Goal: Transaction & Acquisition: Purchase product/service

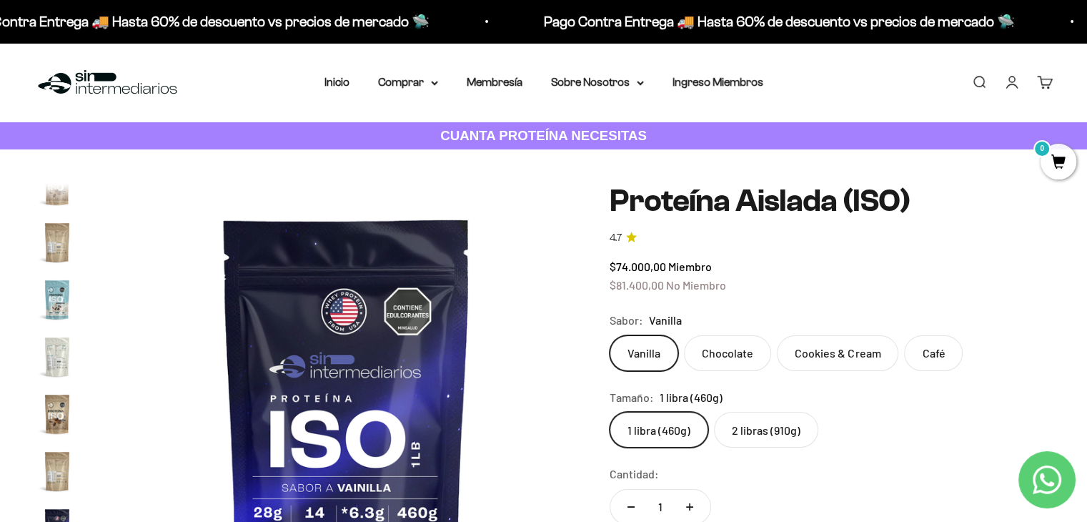
click at [126, 89] on img at bounding box center [107, 82] width 146 height 31
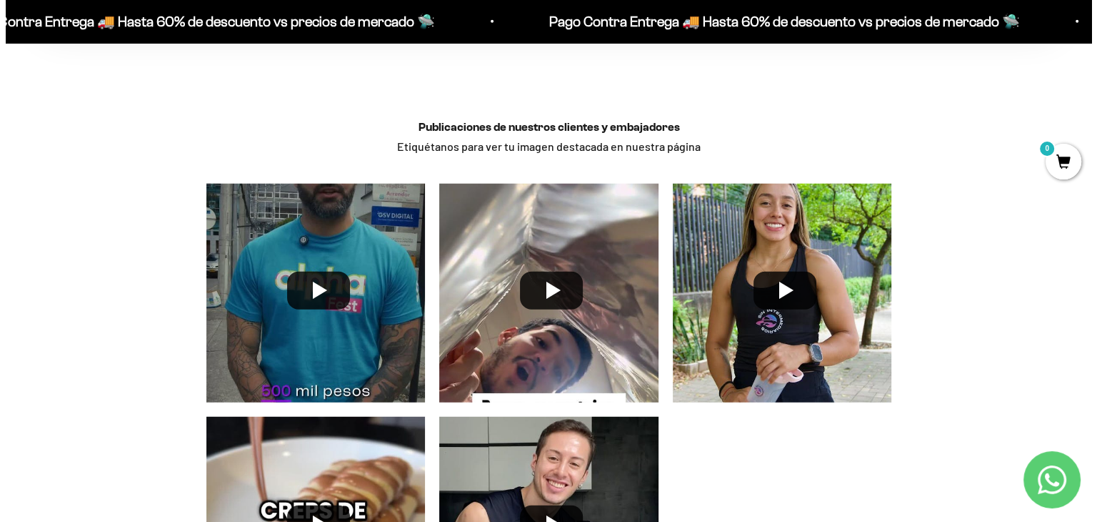
scroll to position [3731, 0]
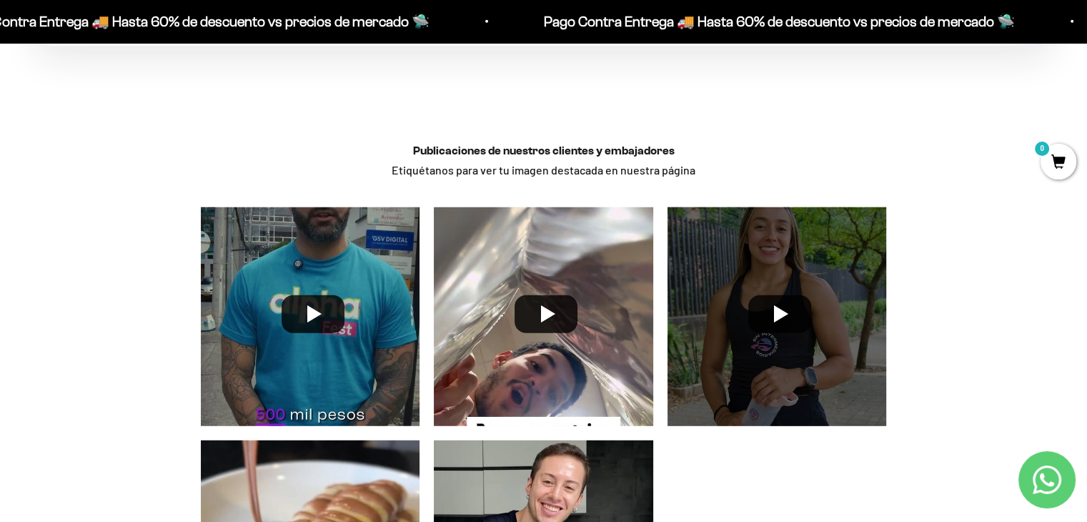
click at [782, 329] on div at bounding box center [777, 317] width 234 height 234
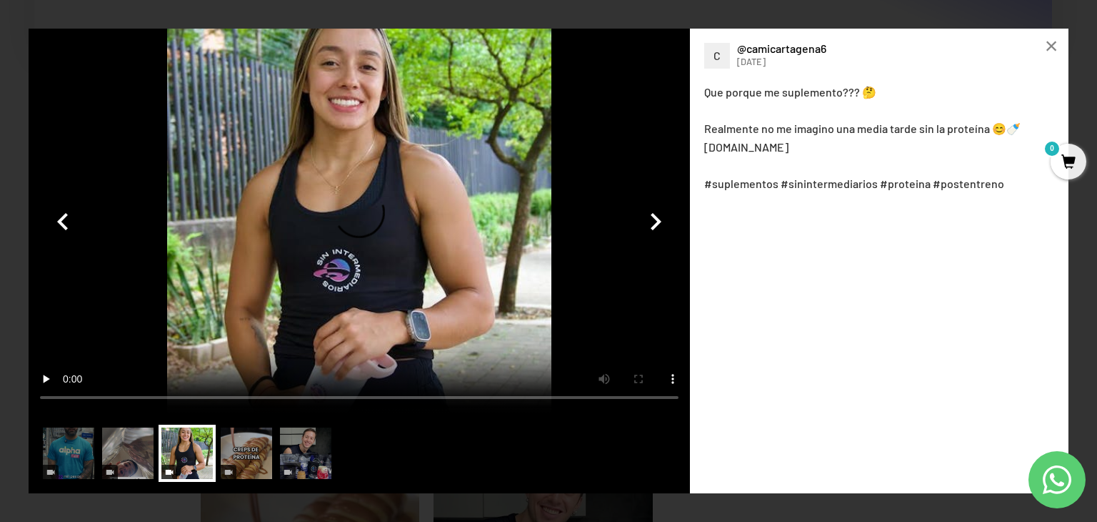
scroll to position [3732, 0]
click at [354, 221] on video at bounding box center [360, 221] width 662 height 384
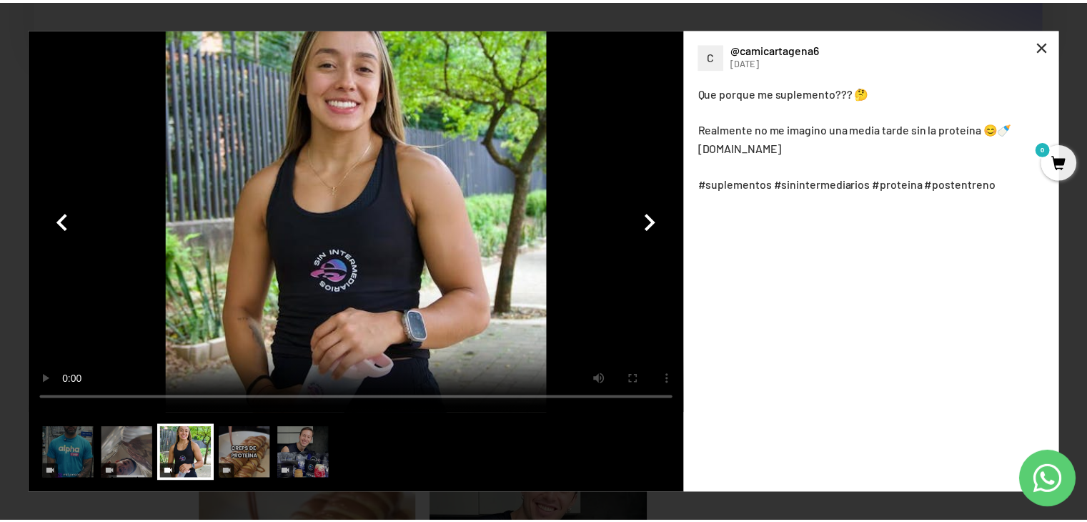
scroll to position [3731, 0]
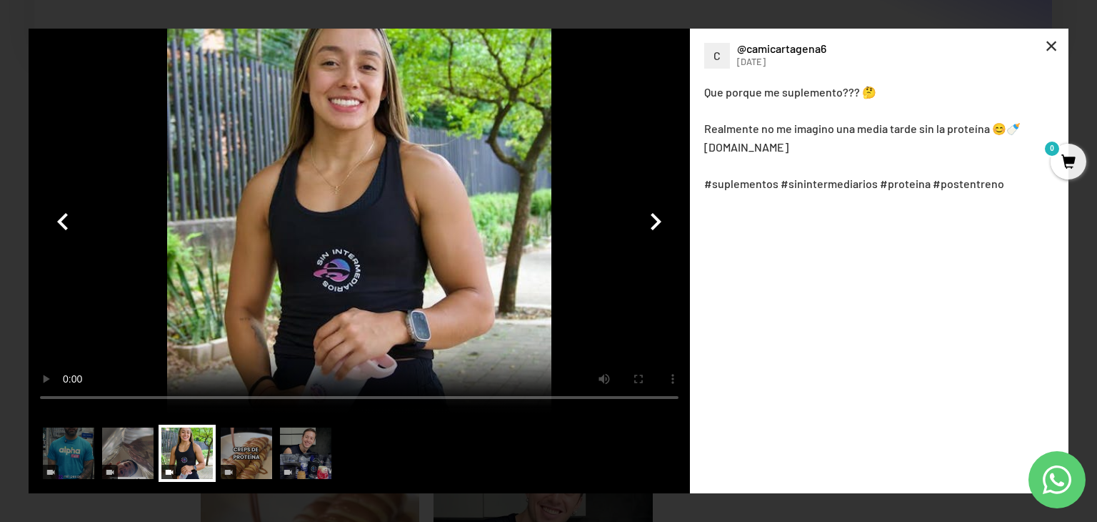
click at [1057, 43] on div "×" at bounding box center [1051, 46] width 34 height 34
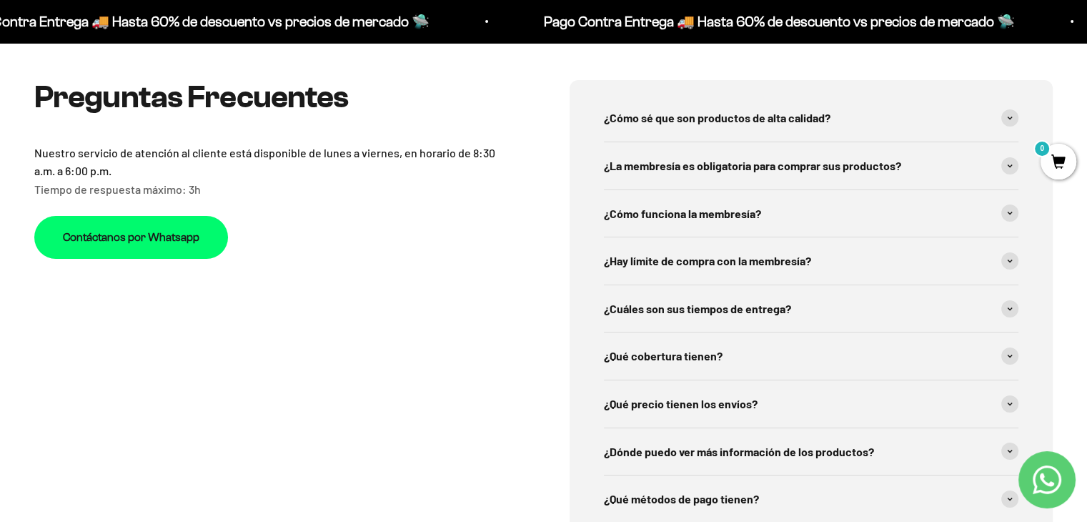
scroll to position [4981, 0]
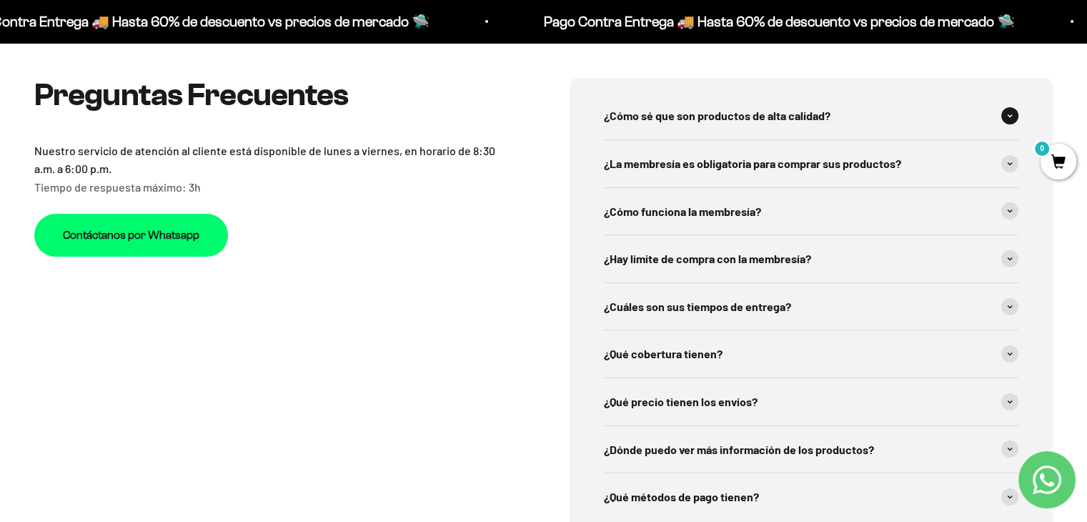
click at [665, 112] on span "¿Cómo sé que son productos de alta calidad?" at bounding box center [717, 115] width 226 height 19
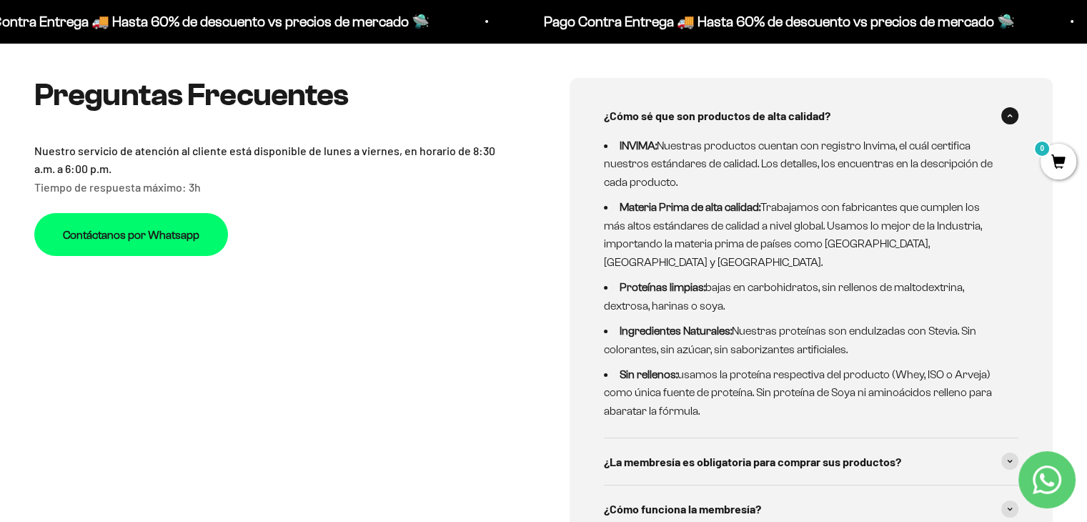
click at [665, 112] on span "¿Cómo sé que son productos de alta calidad?" at bounding box center [717, 115] width 226 height 19
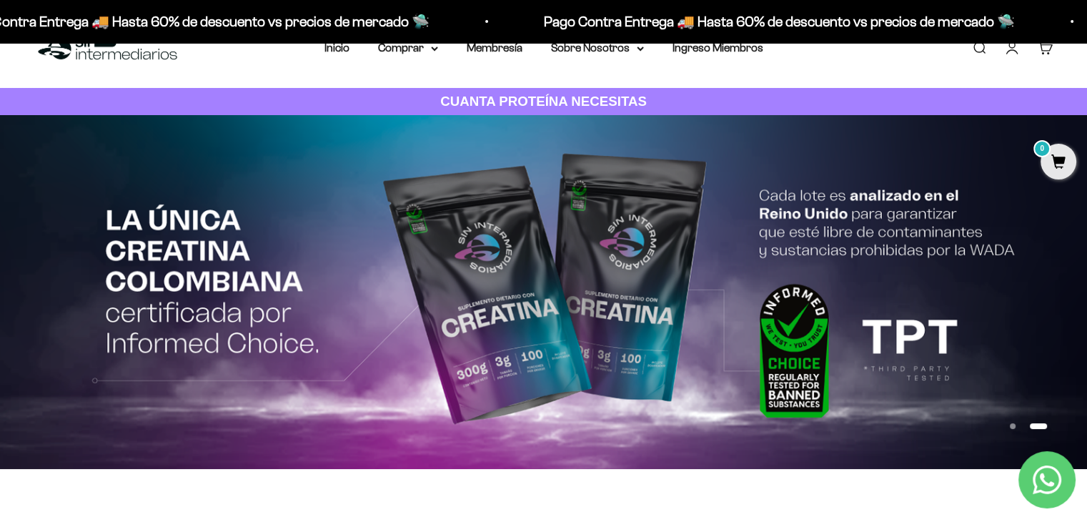
scroll to position [0, 0]
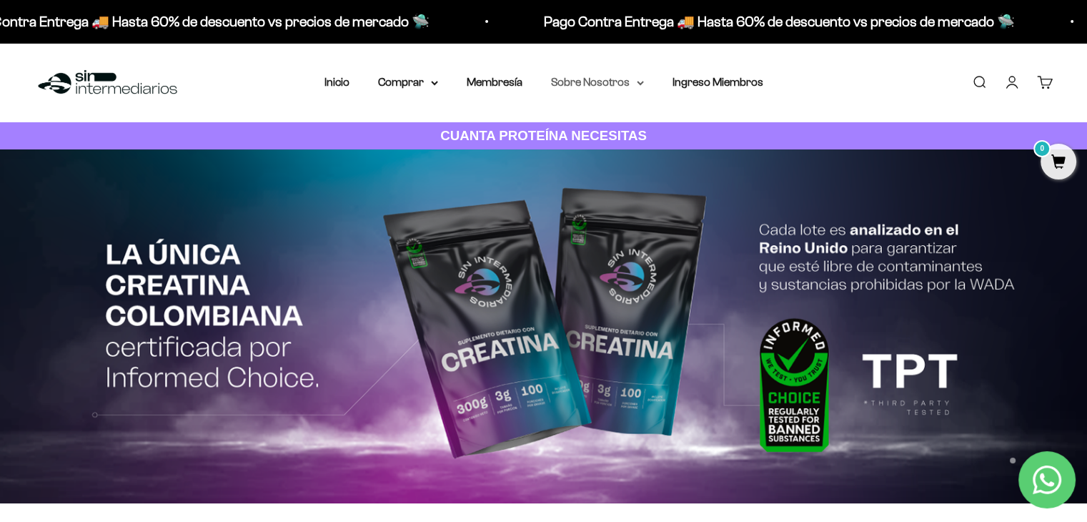
click at [609, 81] on summary "Sobre Nosotros" at bounding box center [597, 82] width 93 height 19
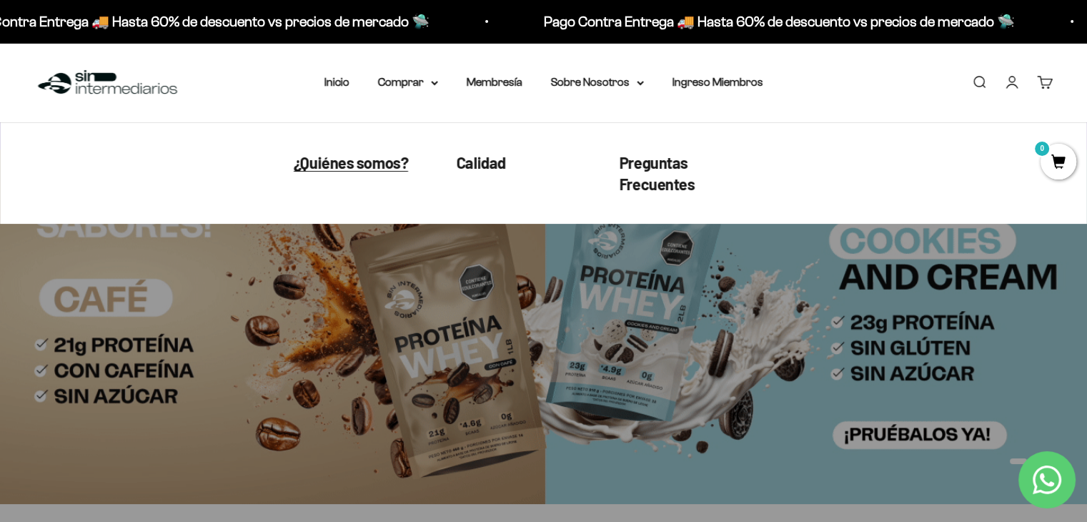
click at [397, 161] on span "¿Quiénes somos?" at bounding box center [351, 162] width 114 height 19
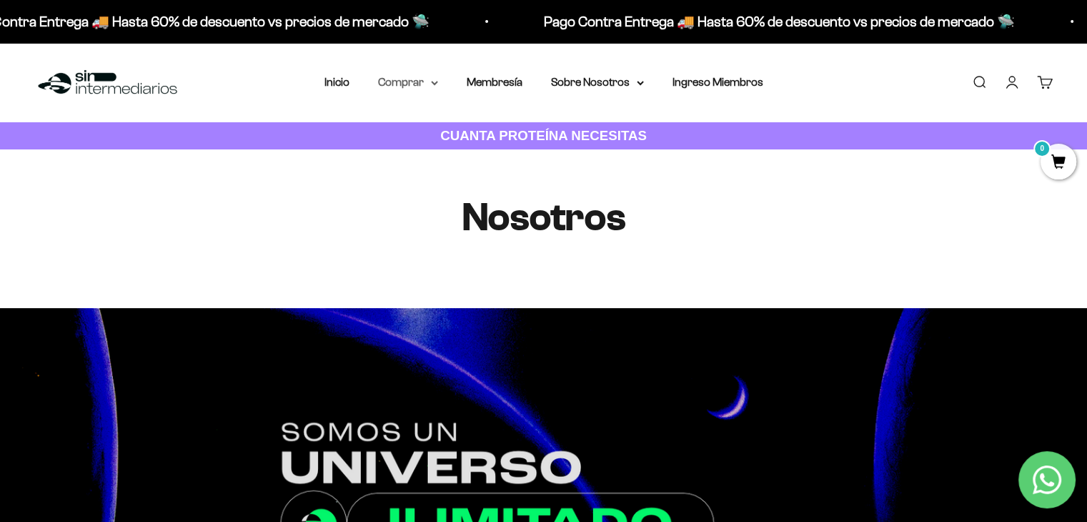
click at [416, 80] on summary "Comprar" at bounding box center [408, 82] width 60 height 19
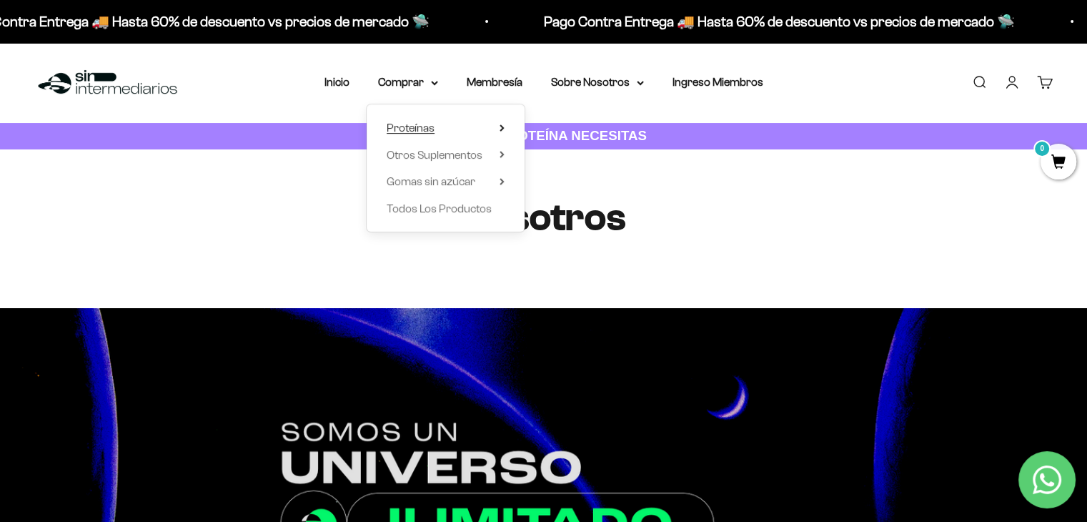
click at [420, 124] on span "Proteínas" at bounding box center [411, 127] width 48 height 12
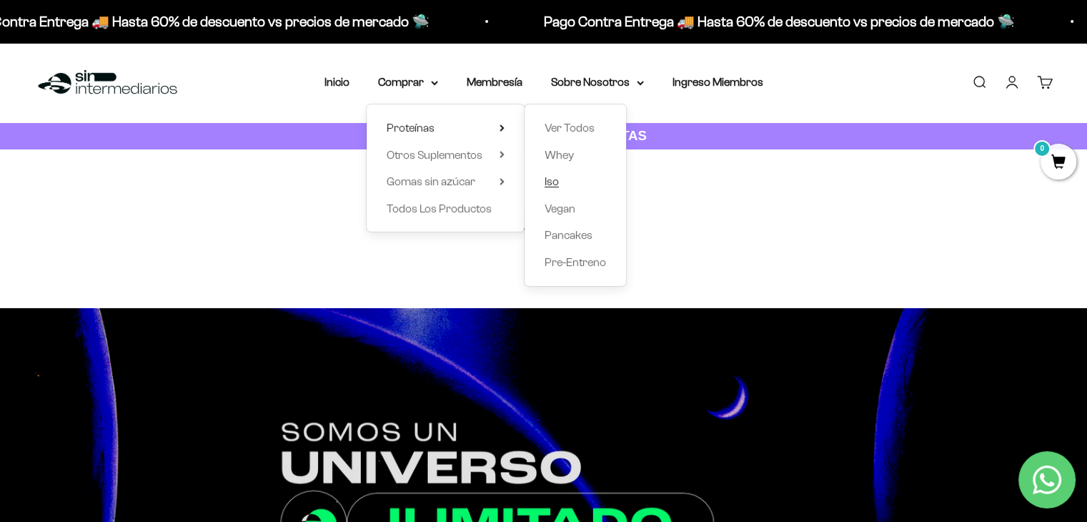
click at [556, 176] on span "Iso" at bounding box center [551, 181] width 14 height 12
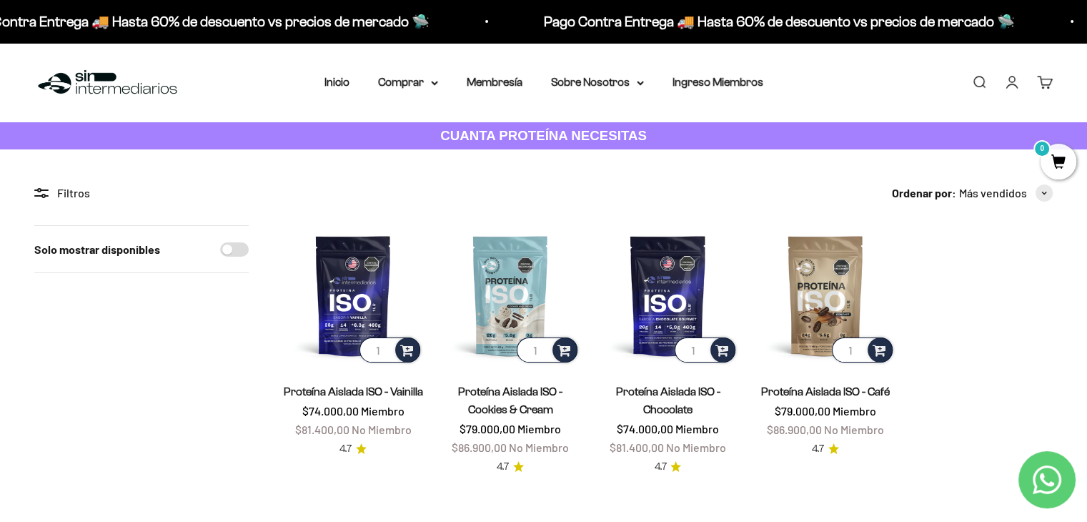
click at [946, 252] on product-list "1 Proteína Aislada ISO - Vainilla $74.000,00 Miembro $81.400,00 No Miembro 4.7 …" at bounding box center [667, 350] width 769 height 250
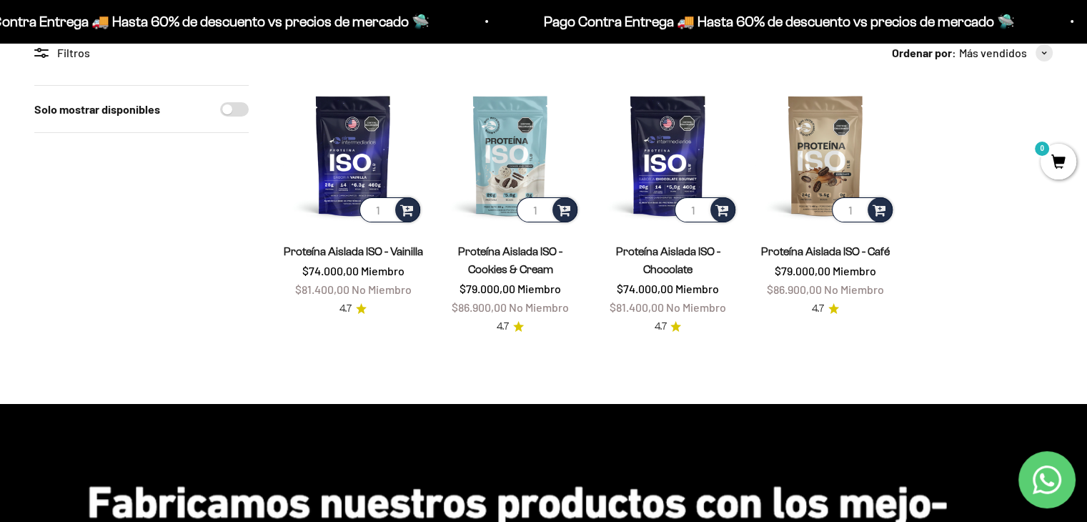
scroll to position [164, 0]
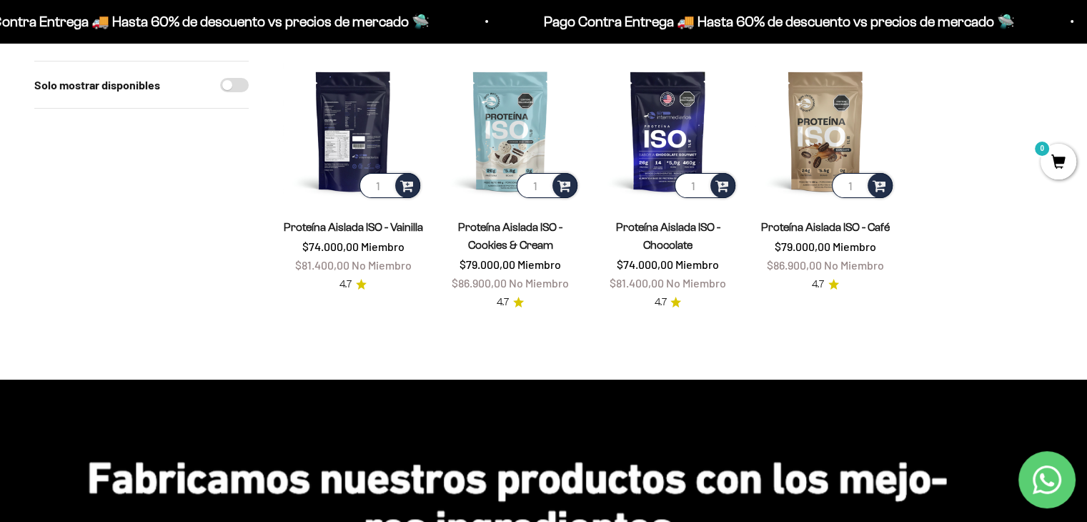
click at [341, 97] on img at bounding box center [353, 131] width 140 height 140
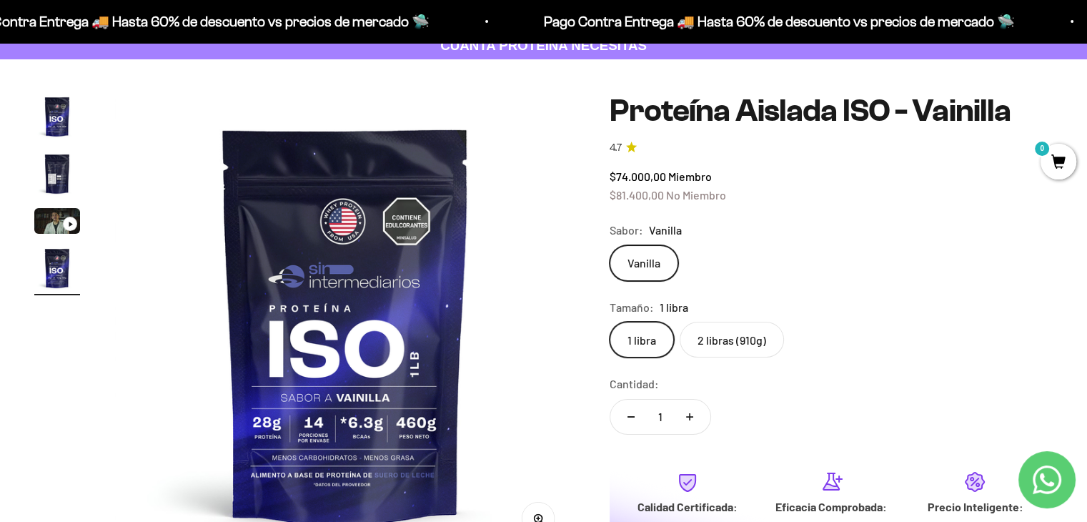
click at [749, 352] on label "2 libras (910g)" at bounding box center [731, 339] width 104 height 36
click at [609, 321] on input "2 libras (910g)" at bounding box center [609, 321] width 1 height 1
